Goal: Transaction & Acquisition: Book appointment/travel/reservation

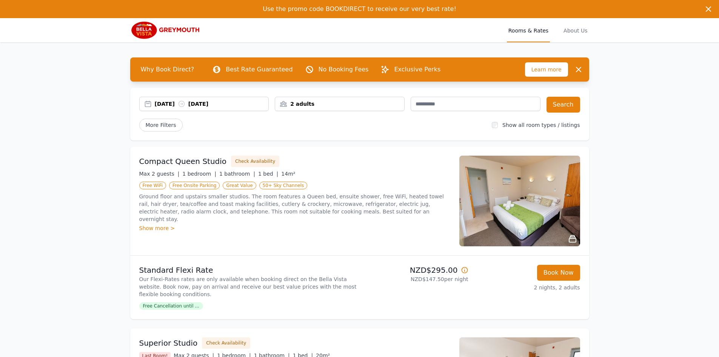
click at [361, 103] on div "2 adults" at bounding box center [339, 104] width 129 height 8
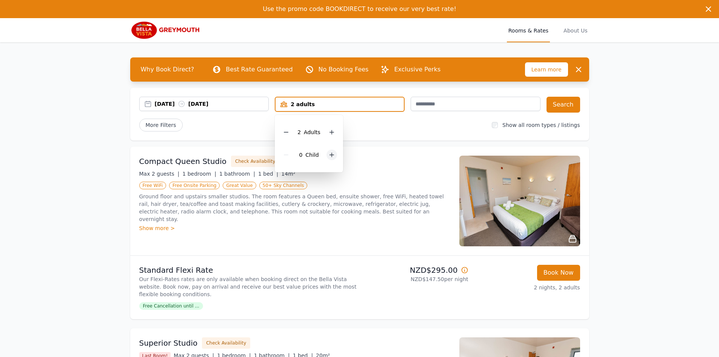
click at [331, 156] on icon at bounding box center [332, 155] width 6 height 6
click at [288, 130] on icon at bounding box center [286, 132] width 6 height 6
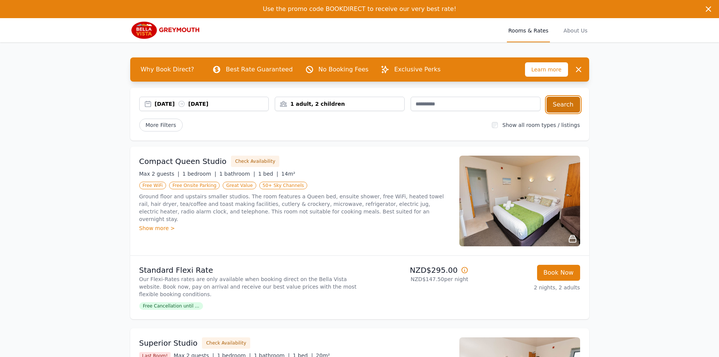
click at [565, 108] on button "Search" at bounding box center [564, 105] width 34 height 16
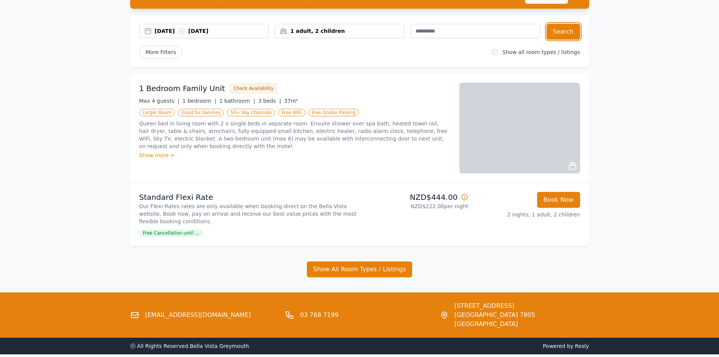
scroll to position [60, 0]
